Goal: Register for event/course

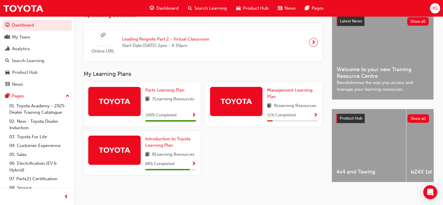
scroll to position [143, 0]
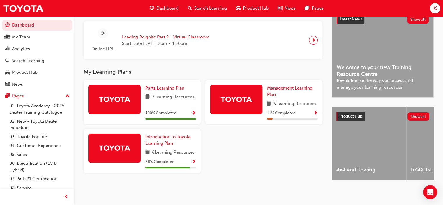
click at [315, 112] on span "Show Progress" at bounding box center [315, 113] width 4 height 5
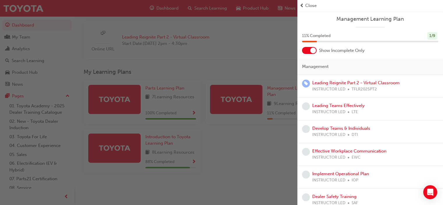
scroll to position [29, 0]
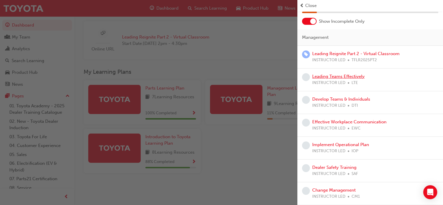
click at [354, 76] on link "Leading Teams Effectively" at bounding box center [338, 76] width 52 height 5
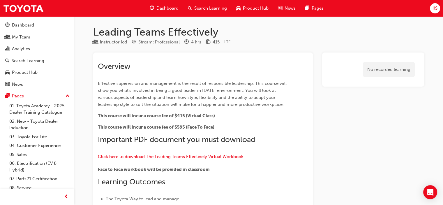
click at [163, 14] on div "Dashboard" at bounding box center [164, 8] width 38 height 12
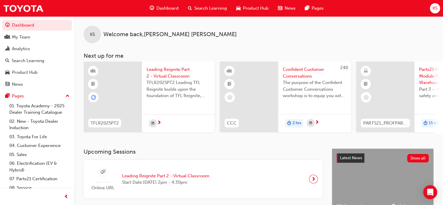
click at [174, 72] on span "Leading Reignite Part 2 - Virtual Classroom" at bounding box center [178, 72] width 63 height 13
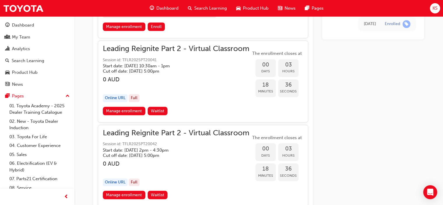
scroll to position [645, 0]
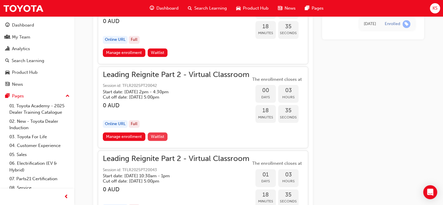
click at [160, 136] on span "Waitlist" at bounding box center [157, 136] width 13 height 5
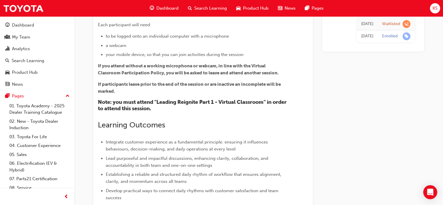
scroll to position [175, 0]
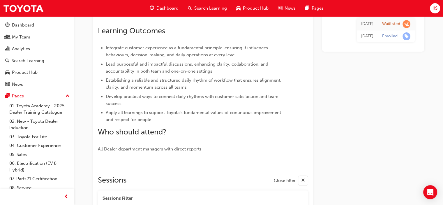
click at [170, 4] on div "Dashboard" at bounding box center [164, 8] width 38 height 12
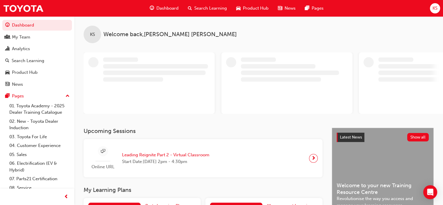
scroll to position [117, 0]
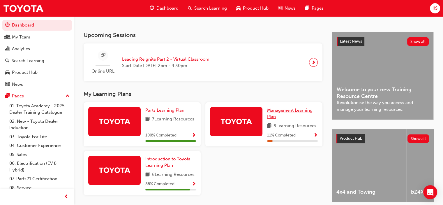
click at [278, 114] on link "Management Learning Plan" at bounding box center [292, 113] width 51 height 13
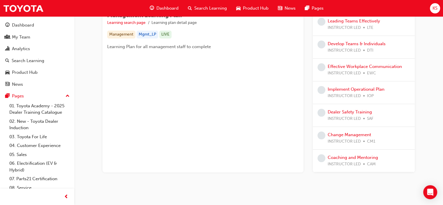
scroll to position [117, 0]
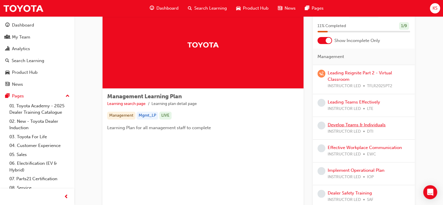
click at [361, 123] on link "Develop Teams & Individuals" at bounding box center [357, 124] width 58 height 5
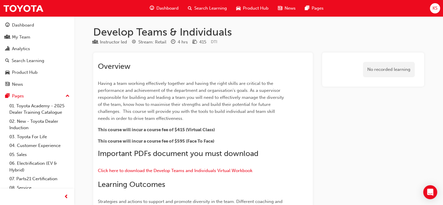
click at [167, 7] on span "Dashboard" at bounding box center [167, 8] width 22 height 7
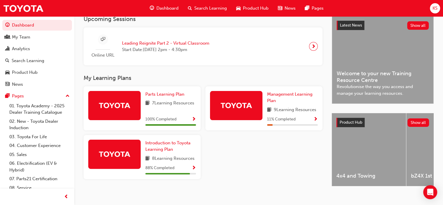
scroll to position [143, 0]
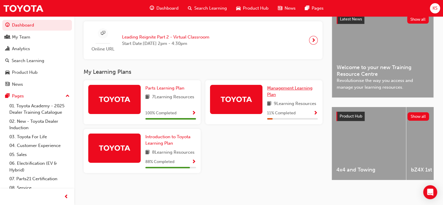
click at [290, 87] on span "Management Learning Plan" at bounding box center [289, 91] width 45 height 12
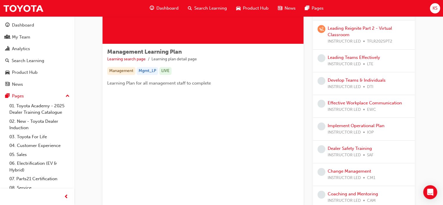
scroll to position [87, 0]
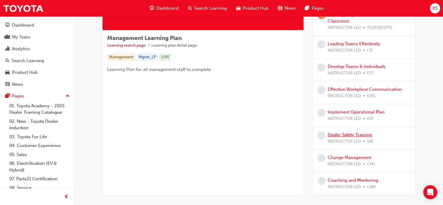
click at [361, 134] on link "Dealer Safety Training" at bounding box center [350, 134] width 44 height 5
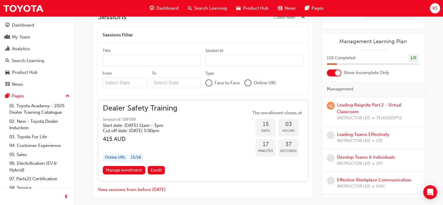
scroll to position [310, 0]
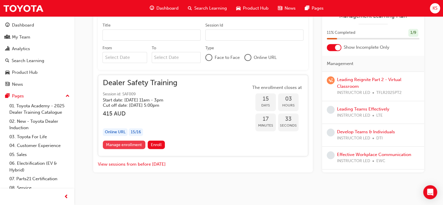
click at [126, 143] on link "Manage enrollment" at bounding box center [124, 144] width 43 height 8
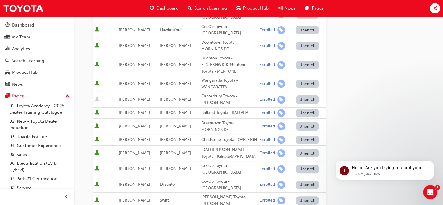
scroll to position [117, 0]
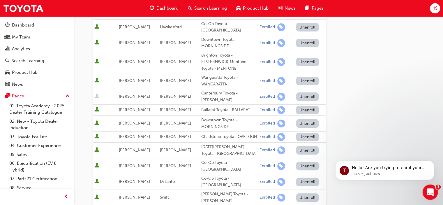
click at [429, 190] on icon "Open Intercom Messenger" at bounding box center [430, 191] width 10 height 10
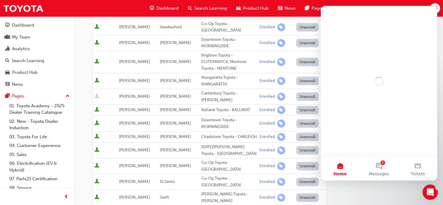
scroll to position [0, 0]
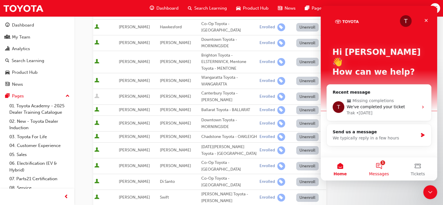
click at [378, 169] on button "1 Messages" at bounding box center [378, 168] width 39 height 23
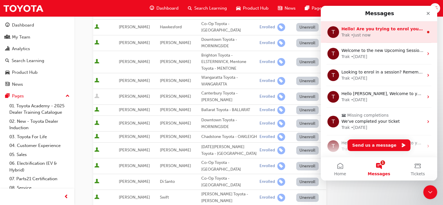
click at [388, 32] on div "Trak • Just now" at bounding box center [382, 35] width 82 height 6
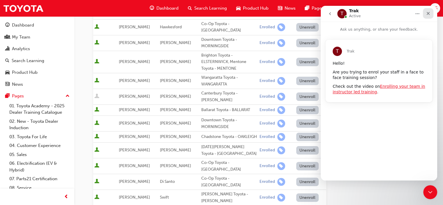
click at [426, 13] on div "Close" at bounding box center [428, 13] width 10 height 10
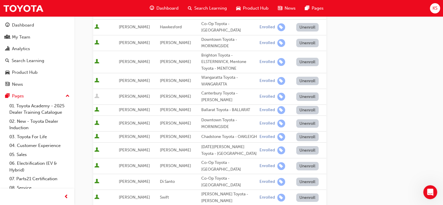
click at [373, 103] on div "Go to session detail page Manage enrollment for Dealer Safety Training Start Da…" at bounding box center [258, 106] width 331 height 412
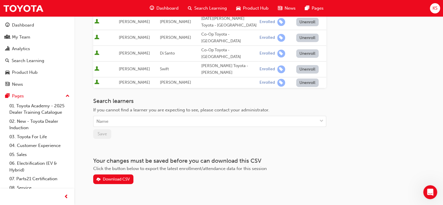
scroll to position [246, 0]
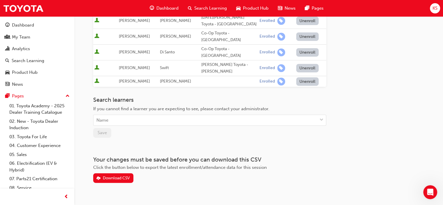
click at [308, 117] on div "Search learners If you cannot find a learner you are expecting to see, please c…" at bounding box center [209, 116] width 233 height 41
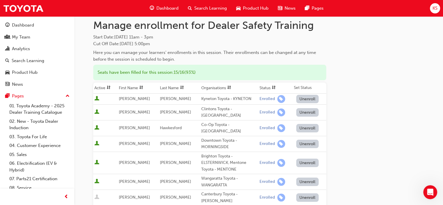
scroll to position [0, 0]
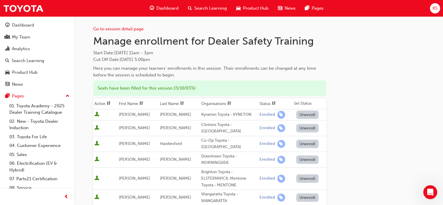
click at [150, 71] on div "Here you can manage your learners' enrollments in this session. Their enrollmen…" at bounding box center [209, 71] width 233 height 13
click at [167, 11] on span "Dashboard" at bounding box center [167, 8] width 22 height 7
